Goal: Task Accomplishment & Management: Complete application form

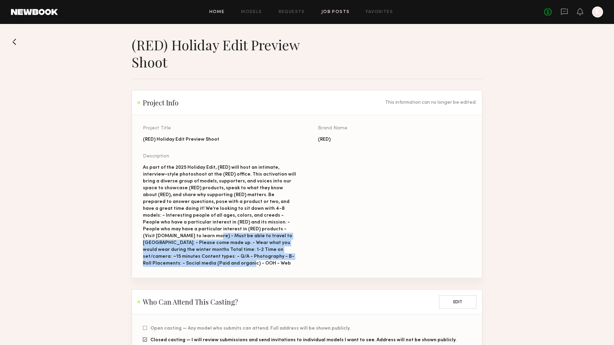
click at [219, 12] on link "Home" at bounding box center [216, 12] width 15 height 4
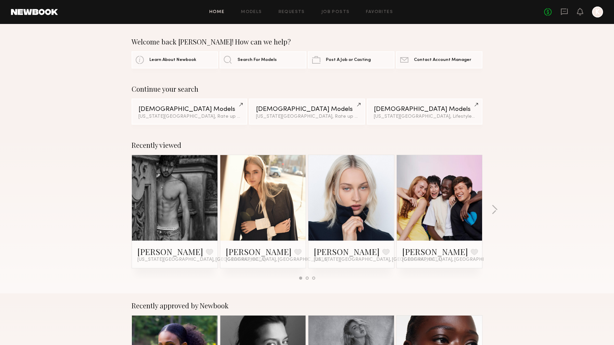
click at [334, 8] on div "Home Models Requests Job Posts Favorites Sign Out No fees up to $5,000 K" at bounding box center [330, 12] width 545 height 11
click at [334, 12] on link "Job Posts" at bounding box center [335, 12] width 28 height 4
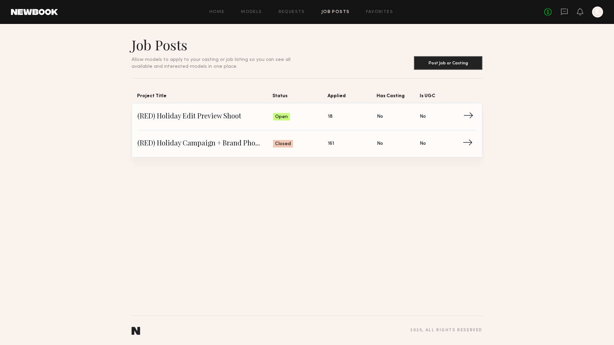
click at [462, 112] on span "Is UGC: No" at bounding box center [440, 117] width 43 height 10
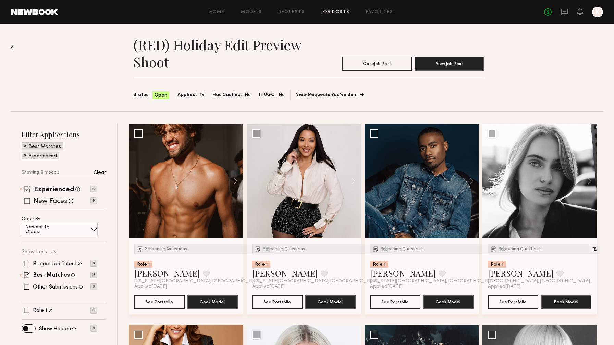
click at [24, 190] on span at bounding box center [27, 189] width 7 height 7
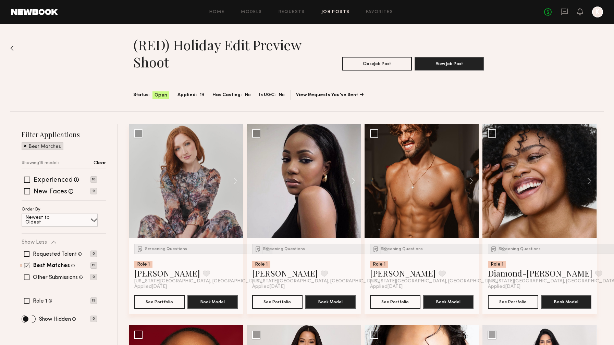
click at [26, 267] on span at bounding box center [27, 266] width 6 height 6
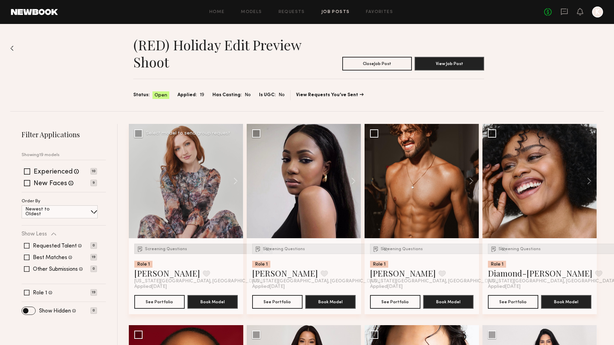
click at [168, 251] on div "Screening Questions" at bounding box center [198, 249] width 128 height 10
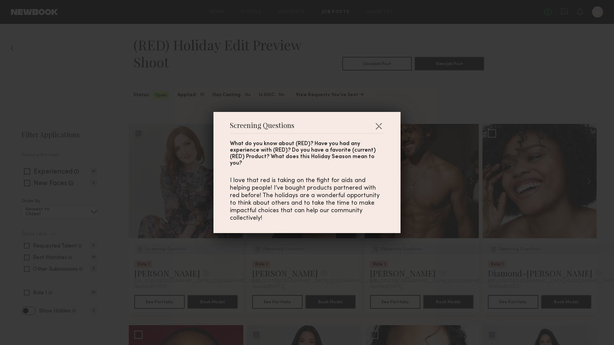
click at [186, 174] on div "Screening Questions What do you know about (RED)? Have you had any experience w…" at bounding box center [307, 172] width 614 height 345
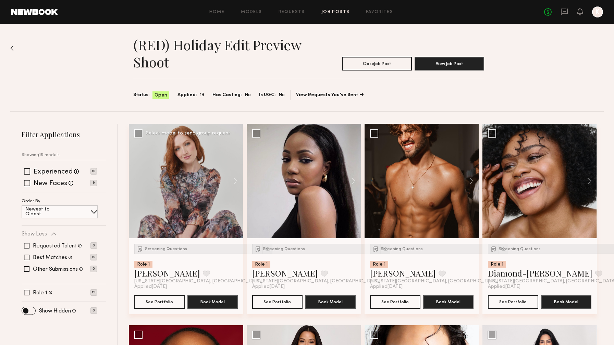
click at [165, 180] on div at bounding box center [186, 181] width 114 height 114
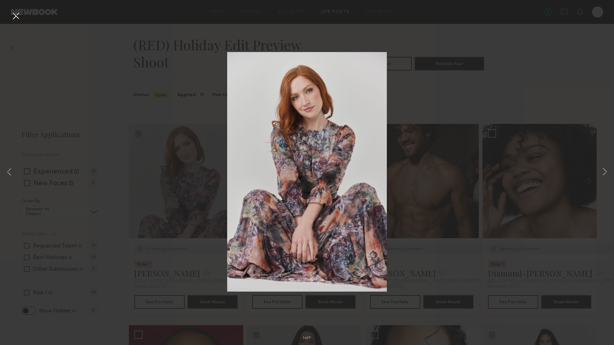
click at [98, 139] on div "1 of 7" at bounding box center [307, 172] width 614 height 345
click at [126, 89] on div "1 of 7" at bounding box center [307, 172] width 614 height 345
click at [457, 66] on div "1 of 7" at bounding box center [307, 172] width 614 height 345
click at [606, 167] on button at bounding box center [604, 173] width 8 height 276
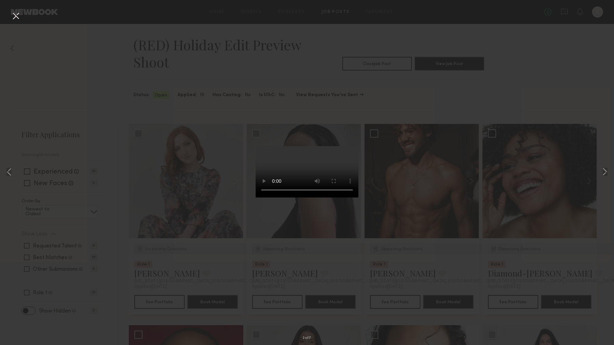
click at [15, 17] on button at bounding box center [15, 16] width 11 height 12
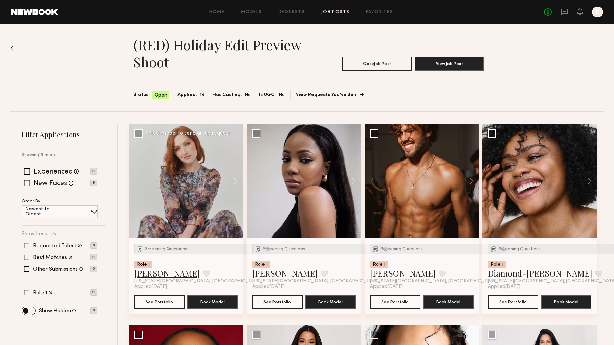
click at [157, 277] on link "[PERSON_NAME]" at bounding box center [167, 273] width 66 height 11
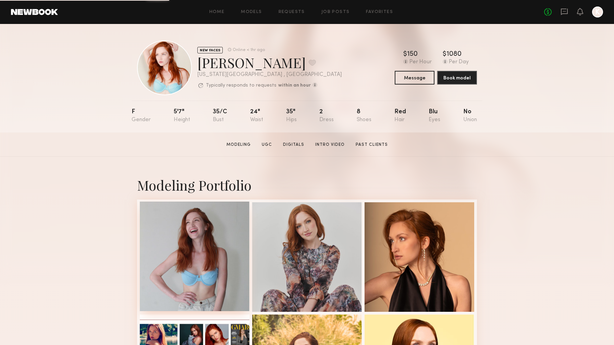
click at [197, 268] on div at bounding box center [195, 257] width 110 height 110
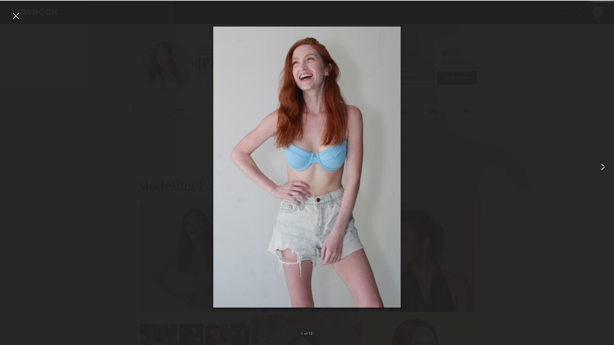
click at [602, 165] on common-icon at bounding box center [602, 167] width 11 height 11
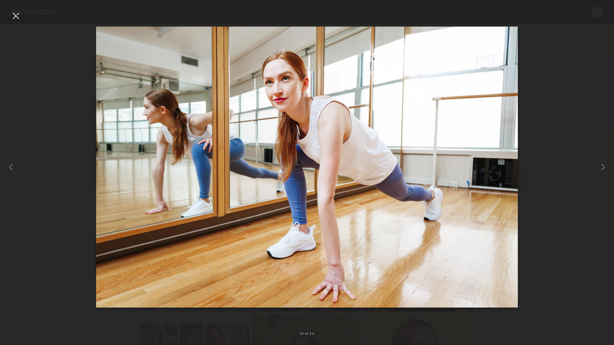
click at [572, 97] on div at bounding box center [307, 167] width 614 height 312
click at [14, 15] on div at bounding box center [15, 15] width 11 height 11
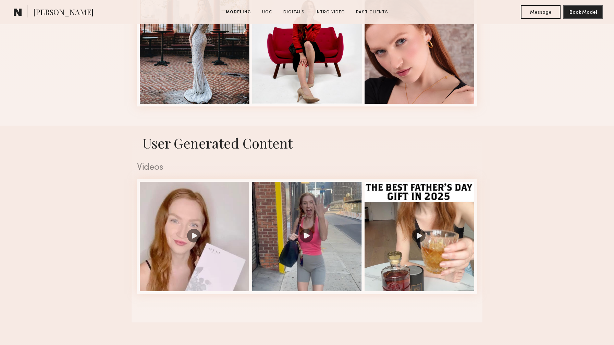
scroll to position [1078, 0]
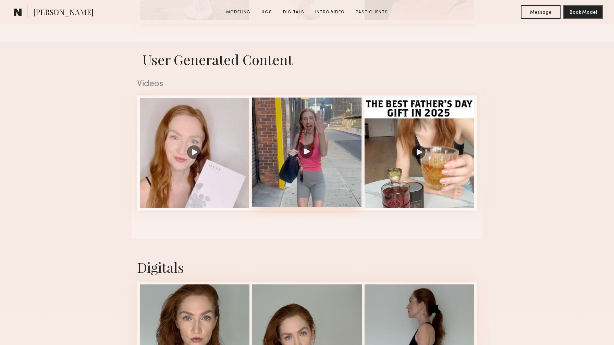
click at [316, 176] on div at bounding box center [307, 153] width 110 height 110
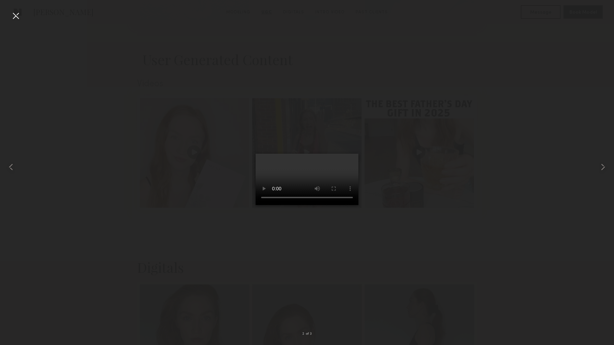
click at [505, 186] on div at bounding box center [307, 167] width 614 height 312
click at [15, 16] on div at bounding box center [15, 15] width 11 height 11
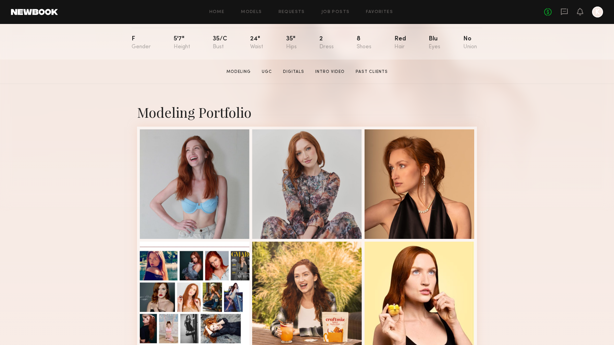
scroll to position [0, 0]
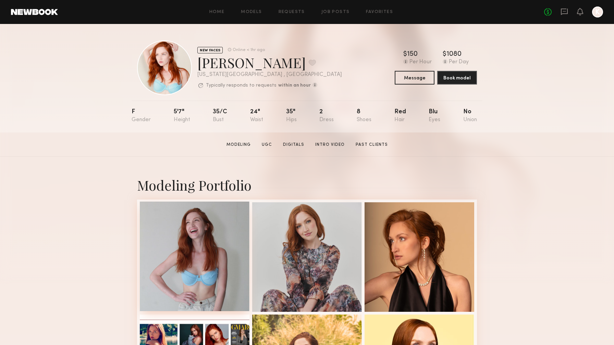
click at [199, 270] on div at bounding box center [195, 257] width 110 height 110
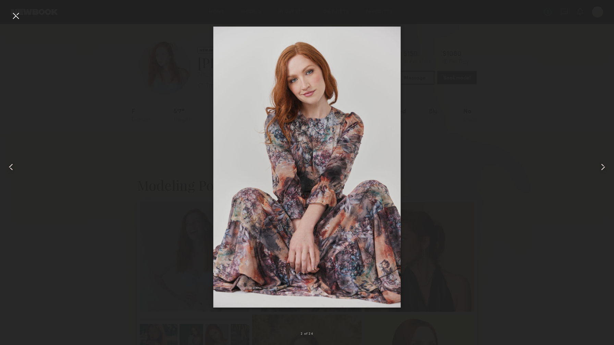
click at [151, 202] on div at bounding box center [307, 167] width 614 height 312
click at [161, 147] on div at bounding box center [307, 167] width 614 height 312
click at [13, 19] on div at bounding box center [15, 15] width 11 height 11
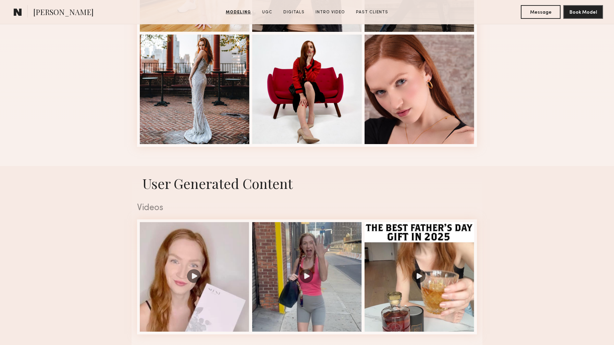
scroll to position [960, 0]
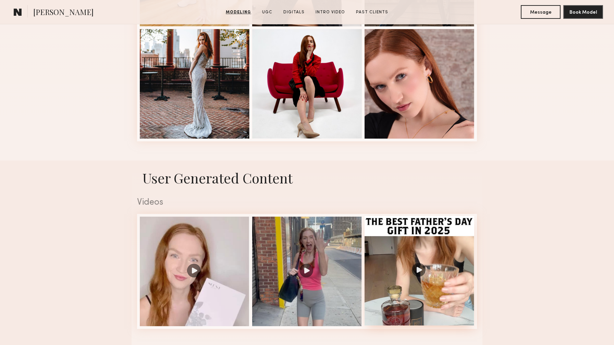
click at [410, 274] on div at bounding box center [419, 271] width 110 height 110
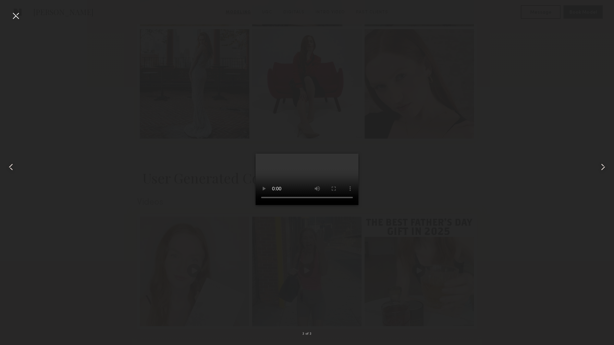
click at [18, 14] on div at bounding box center [15, 15] width 11 height 11
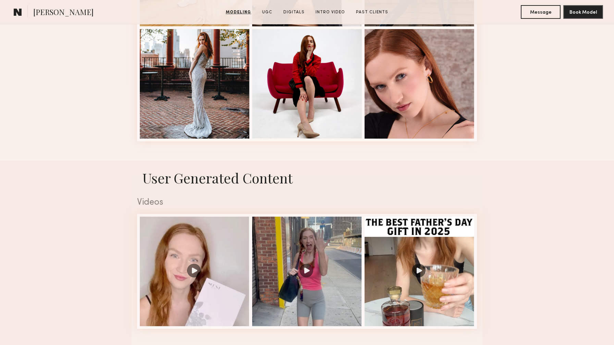
scroll to position [0, 0]
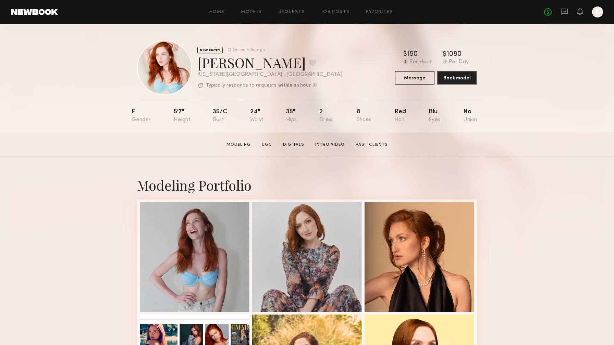
click at [31, 10] on link at bounding box center [34, 12] width 47 height 6
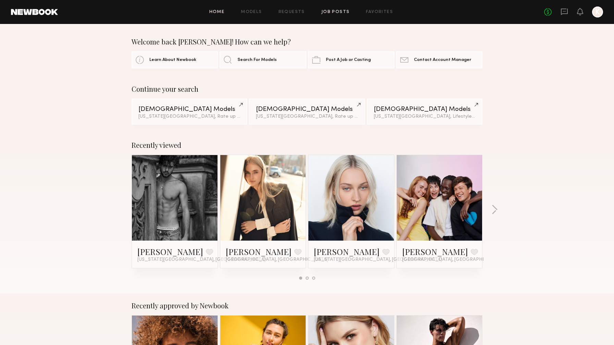
click at [339, 13] on link "Job Posts" at bounding box center [335, 12] width 28 height 4
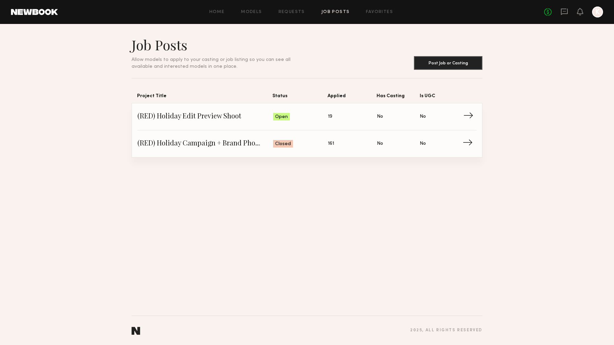
click at [466, 113] on span "→" at bounding box center [470, 117] width 14 height 10
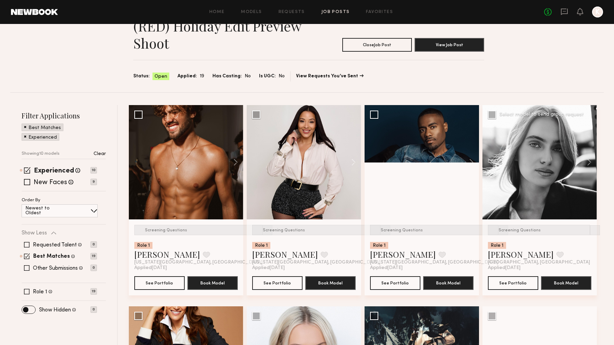
scroll to position [20, 0]
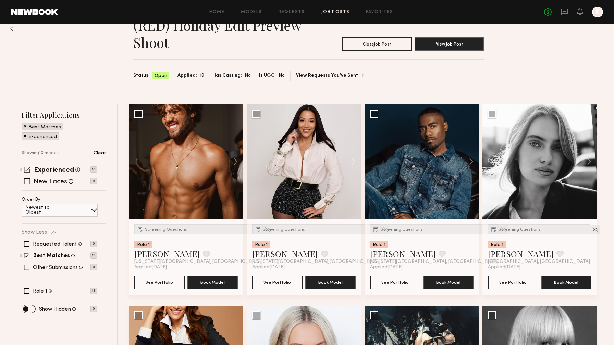
click at [26, 168] on span at bounding box center [27, 169] width 7 height 7
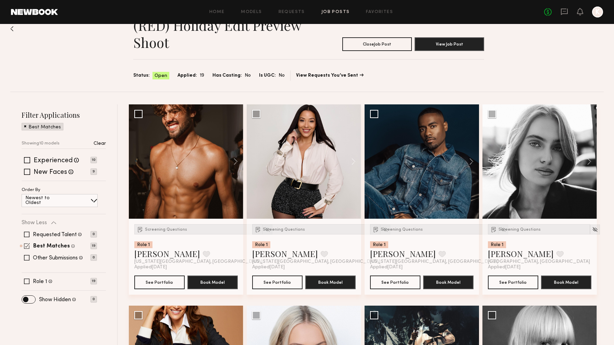
click at [26, 245] on span at bounding box center [27, 246] width 6 height 6
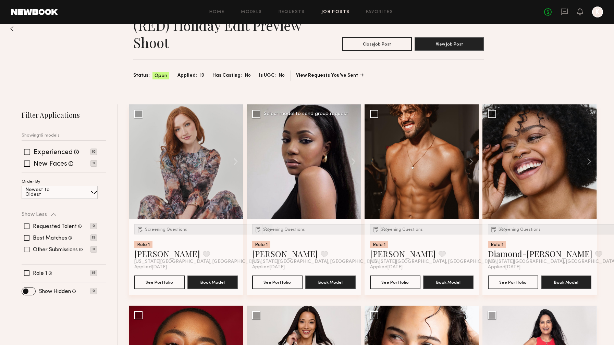
click at [313, 175] on div at bounding box center [304, 161] width 114 height 114
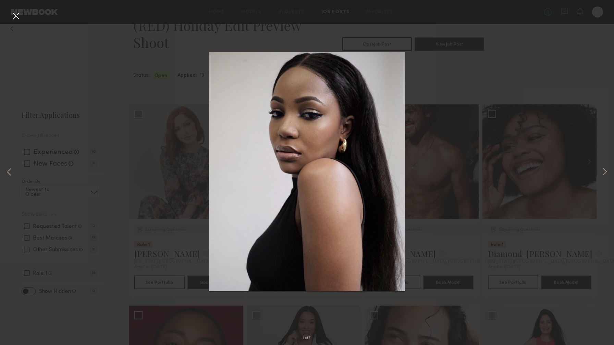
click at [130, 105] on div "1 of 7" at bounding box center [307, 172] width 614 height 345
click at [9, 16] on div "1 of 7" at bounding box center [307, 172] width 614 height 345
click at [18, 17] on button at bounding box center [15, 16] width 11 height 12
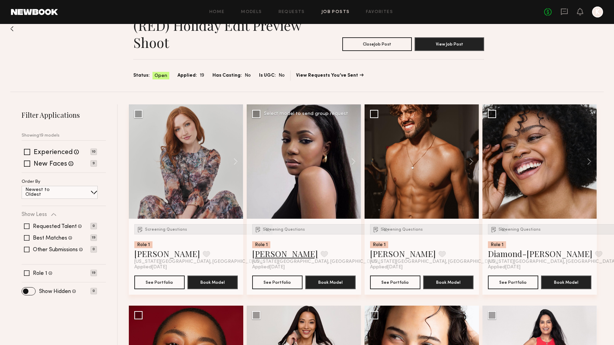
click at [264, 255] on link "[PERSON_NAME]" at bounding box center [285, 253] width 66 height 11
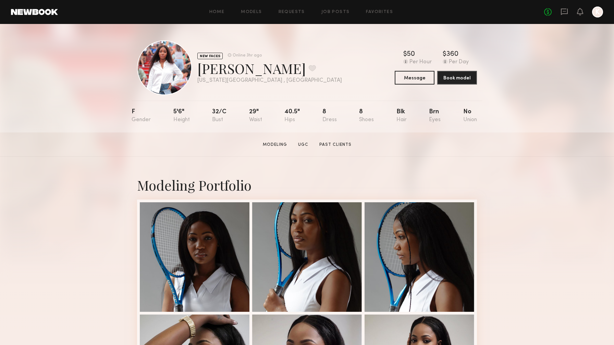
click at [29, 9] on link at bounding box center [34, 12] width 47 height 6
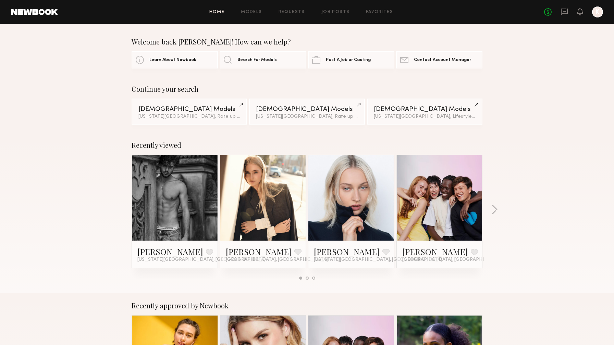
click at [341, 8] on div "Home Models Requests Job Posts Favorites Sign Out No fees up to $5,000 K" at bounding box center [330, 12] width 545 height 11
click at [339, 11] on link "Job Posts" at bounding box center [335, 12] width 28 height 4
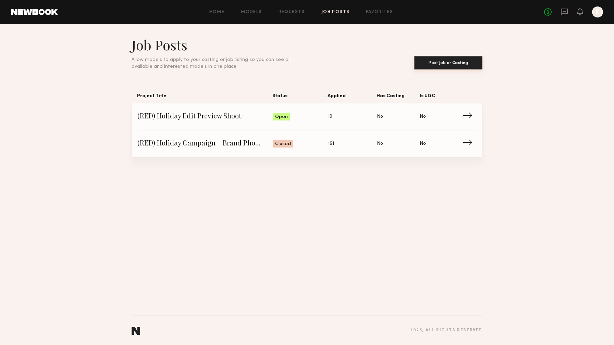
click at [448, 63] on button "Post Job or Casting" at bounding box center [448, 63] width 68 height 14
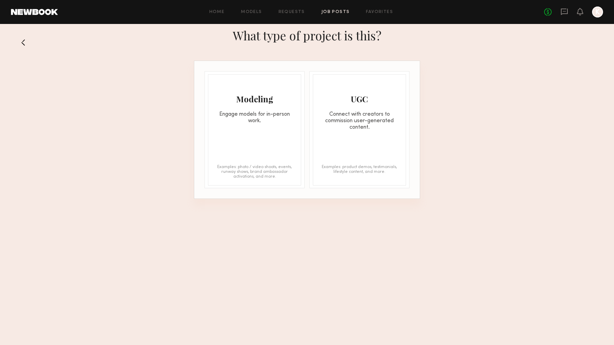
click at [21, 44] on button at bounding box center [26, 42] width 11 height 11
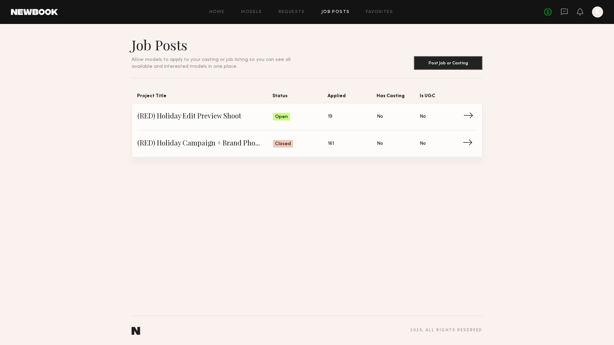
click at [464, 119] on span "→" at bounding box center [470, 117] width 14 height 10
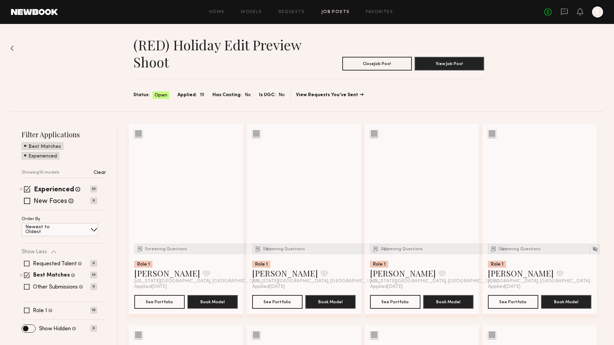
scroll to position [4, 0]
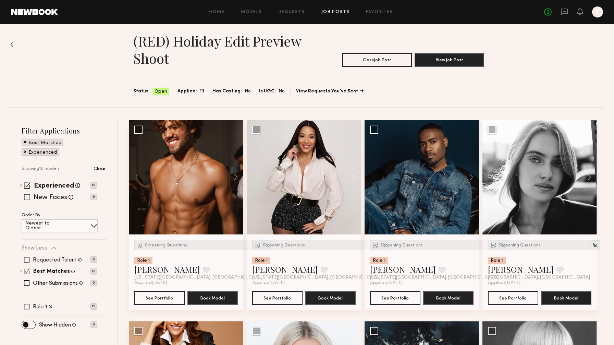
click at [25, 142] on span at bounding box center [25, 142] width 2 height 6
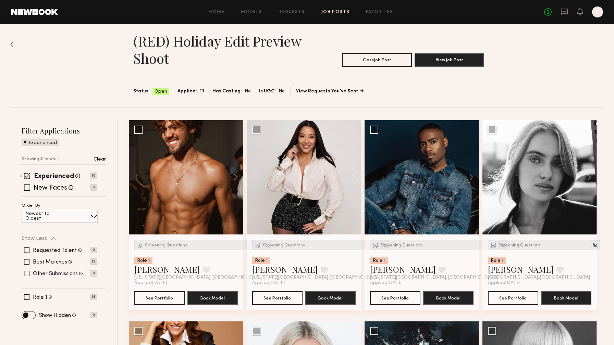
click at [25, 142] on span at bounding box center [25, 142] width 2 height 6
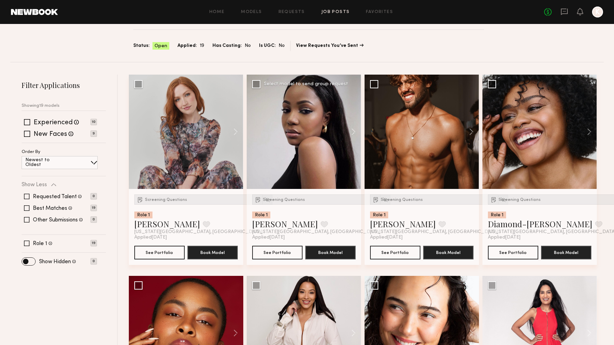
scroll to position [46, 0]
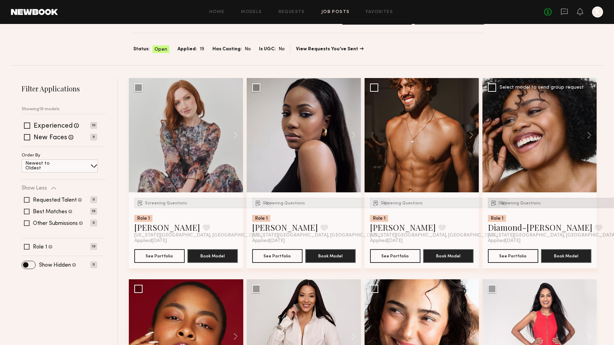
click at [511, 205] on span "Screening Questions" at bounding box center [519, 203] width 42 height 4
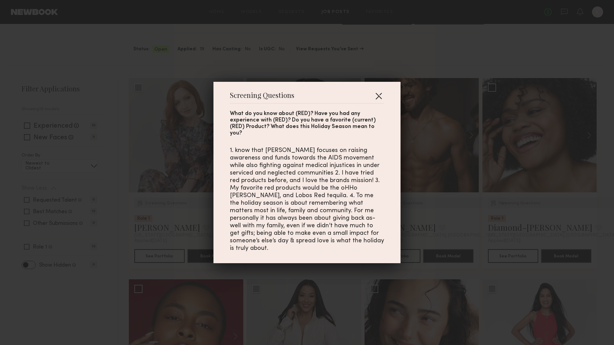
click at [380, 101] on button "button" at bounding box center [378, 95] width 11 height 11
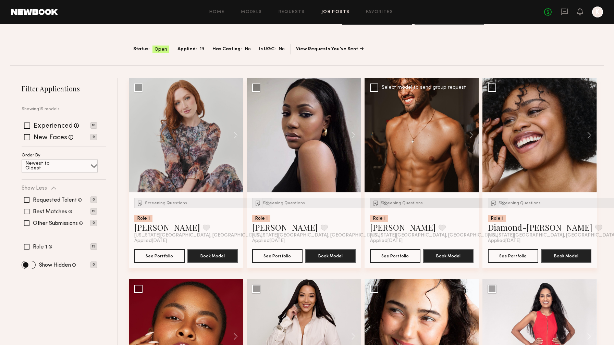
click at [403, 202] on span "Screening Questions" at bounding box center [401, 203] width 42 height 4
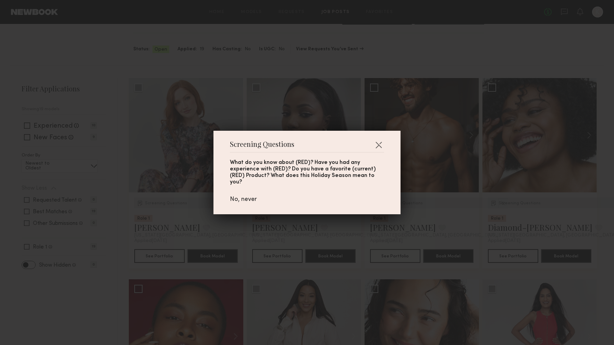
click at [374, 61] on div "Screening Questions What do you know about (RED)? Have you had any experience w…" at bounding box center [307, 172] width 614 height 345
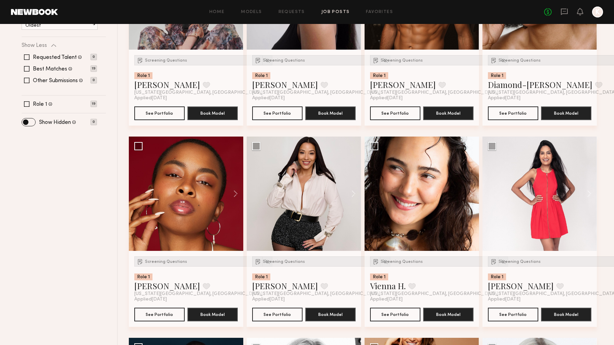
scroll to position [202, 0]
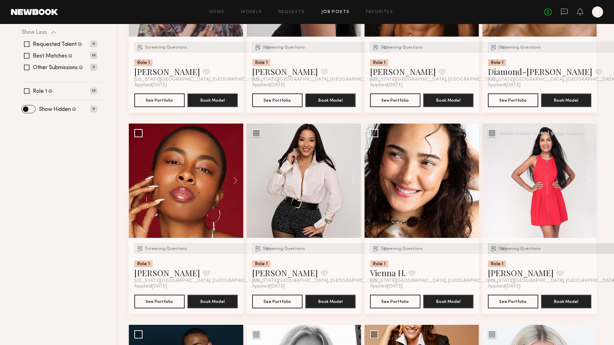
click at [514, 249] on span "Screening Questions" at bounding box center [519, 249] width 42 height 4
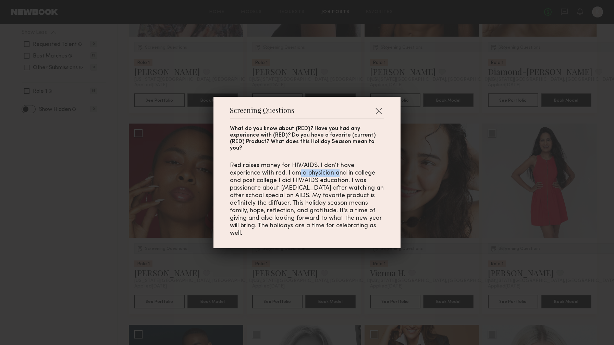
drag, startPoint x: 265, startPoint y: 174, endPoint x: 305, endPoint y: 174, distance: 40.1
click at [305, 174] on div "Red raises money for HIV/AIDS. I don't have experience with red. I am a physici…" at bounding box center [307, 199] width 154 height 75
drag, startPoint x: 323, startPoint y: 174, endPoint x: 362, endPoint y: 174, distance: 39.0
click at [362, 174] on div "Red raises money for HIV/AIDS. I don't have experience with red. I am a physici…" at bounding box center [307, 199] width 154 height 75
drag, startPoint x: 244, startPoint y: 182, endPoint x: 357, endPoint y: 182, distance: 113.0
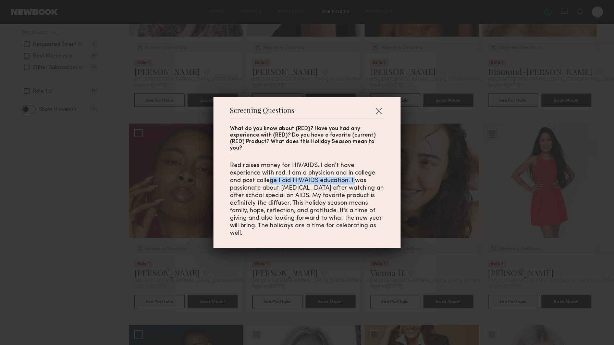
click at [349, 182] on div "Red raises money for HIV/AIDS. I don't have experience with red. I am a physici…" at bounding box center [307, 199] width 154 height 75
click at [423, 70] on div "Screening Questions What do you know about (RED)? Have you had any experience w…" at bounding box center [307, 172] width 614 height 345
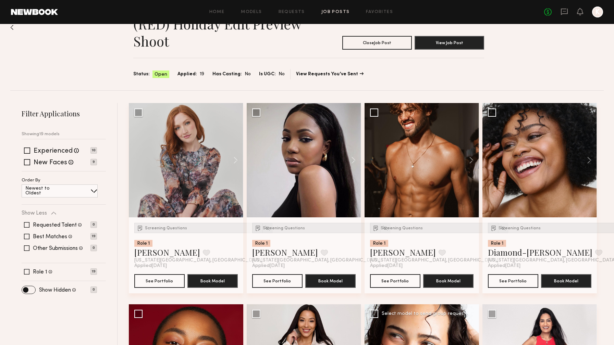
scroll to position [0, 0]
